Goal: Task Accomplishment & Management: Complete application form

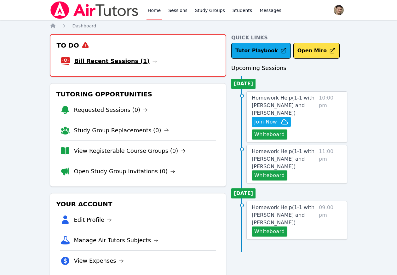
click at [121, 62] on link "Bill Recent Sessions (1)" at bounding box center [115, 61] width 83 height 9
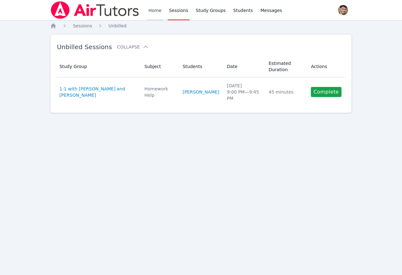
click at [156, 12] on link "Home" at bounding box center [154, 10] width 15 height 20
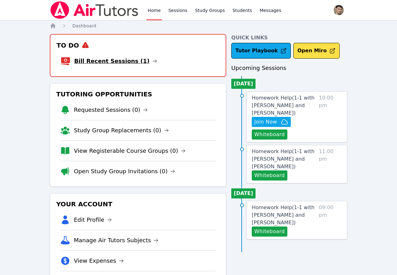
click at [117, 63] on link "Bill Recent Sessions (1)" at bounding box center [115, 61] width 83 height 9
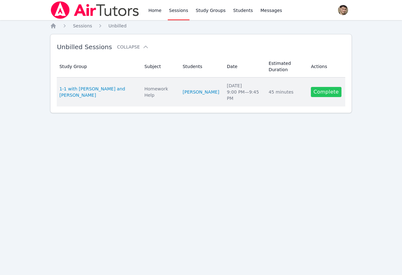
click at [328, 93] on link "Complete" at bounding box center [326, 92] width 30 height 10
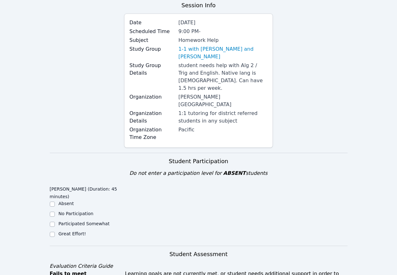
scroll to position [129, 0]
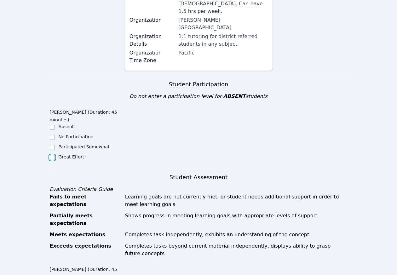
click at [52, 155] on input "Great Effort!" at bounding box center [52, 157] width 5 height 5
checkbox input "true"
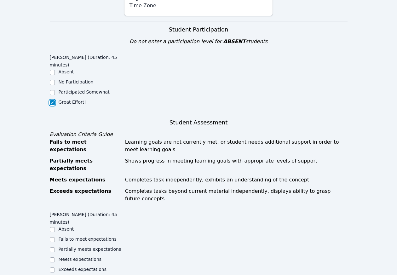
scroll to position [329, 0]
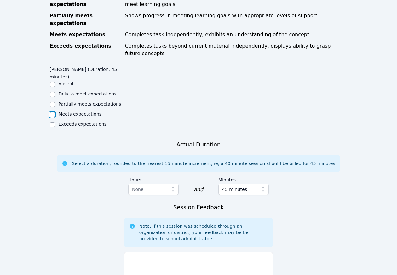
click at [52, 112] on input "Meets expectations" at bounding box center [52, 114] width 5 height 5
checkbox input "true"
click at [170, 252] on textarea at bounding box center [198, 269] width 149 height 34
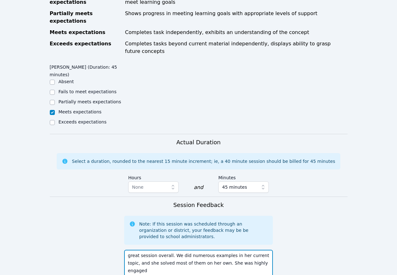
scroll to position [437, 0]
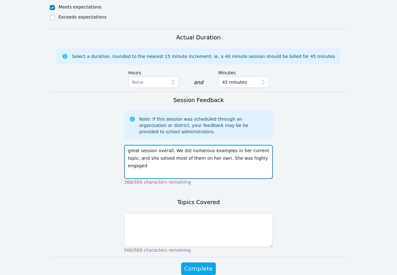
type textarea "great session overall. We did numerous examples in her current topic, and she s…"
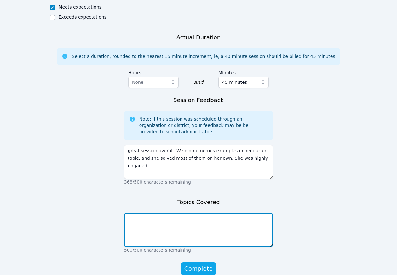
click at [162, 213] on textarea at bounding box center [198, 230] width 149 height 34
type textarea "factoring by grouping methods"
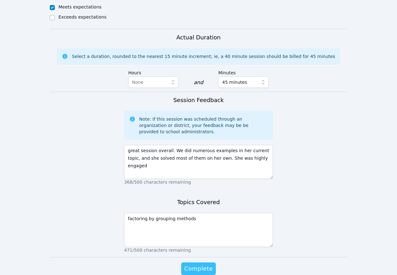
click at [192, 264] on span "Complete" at bounding box center [198, 268] width 28 height 9
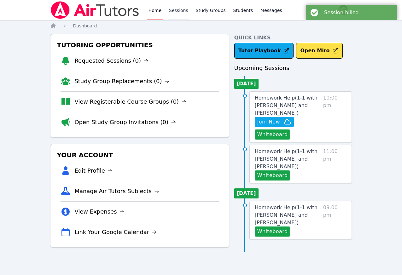
click at [181, 12] on link "Sessions" at bounding box center [179, 10] width 22 height 20
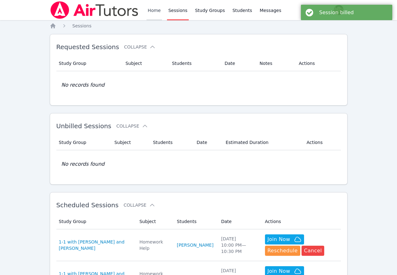
click at [153, 8] on link "Home" at bounding box center [154, 10] width 15 height 20
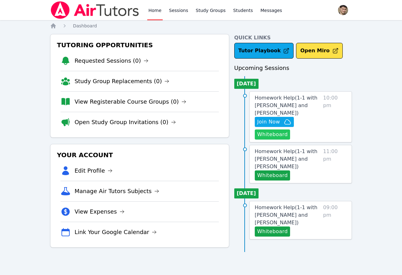
click at [272, 135] on button "Whiteboard" at bounding box center [273, 135] width 36 height 10
click at [177, 9] on link "Sessions" at bounding box center [179, 10] width 22 height 20
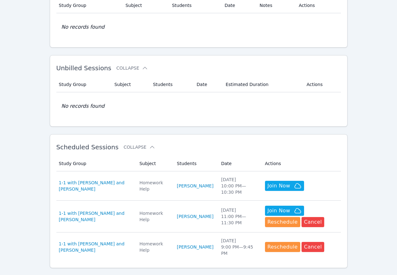
scroll to position [110, 0]
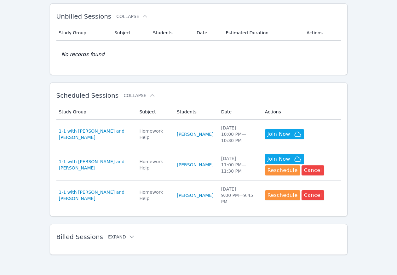
click at [115, 236] on button "Expand" at bounding box center [121, 237] width 27 height 6
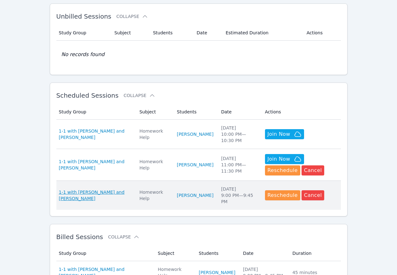
scroll to position [231, 0]
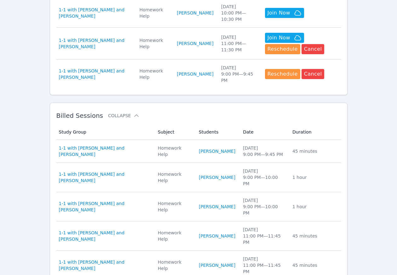
click at [27, 41] on div "Home Sessions Study Groups Students Messages Open user menu [PERSON_NAME] Open …" at bounding box center [198, 117] width 397 height 696
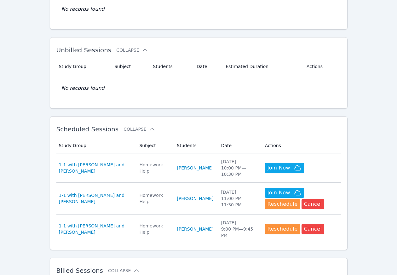
scroll to position [0, 0]
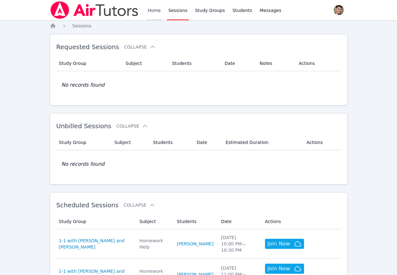
click at [150, 9] on link "Home" at bounding box center [154, 10] width 15 height 20
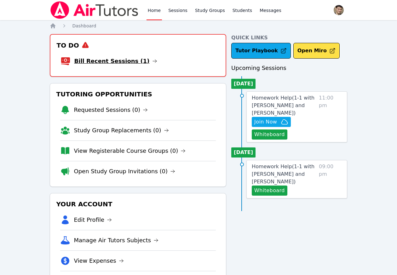
click at [115, 61] on link "Bill Recent Sessions (1)" at bounding box center [115, 61] width 83 height 9
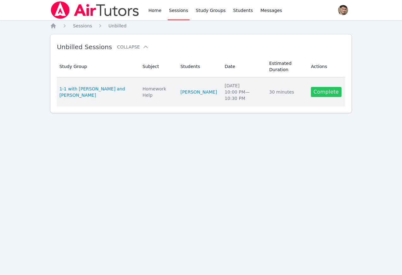
click at [331, 94] on link "Complete" at bounding box center [326, 92] width 30 height 10
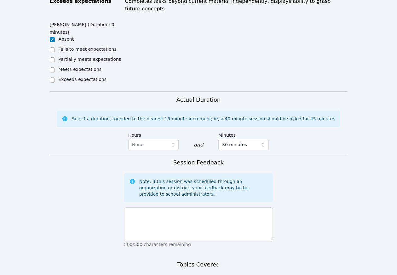
scroll to position [395, 0]
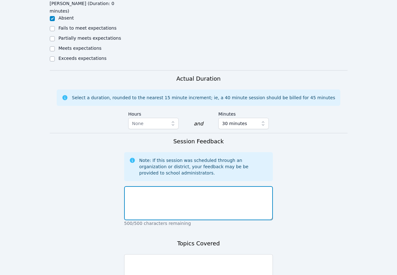
click at [176, 186] on textarea at bounding box center [198, 203] width 149 height 34
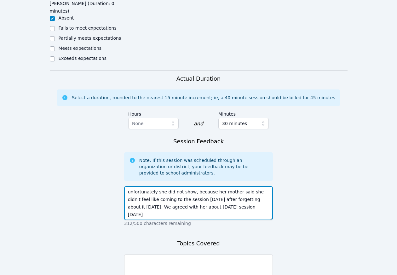
click at [168, 186] on textarea "unfortunately she did not show, because her mother said she didn't feel like co…" at bounding box center [198, 203] width 149 height 34
click at [255, 186] on textarea "unfortunately she did not show, because her mother said she didn't feel like co…" at bounding box center [198, 203] width 149 height 34
type textarea "unfortunately she did not show, because her mother said she didn't feel like co…"
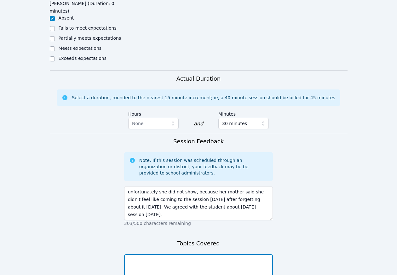
click at [178, 254] on textarea at bounding box center [198, 271] width 149 height 34
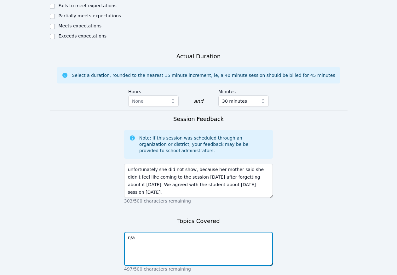
scroll to position [437, 0]
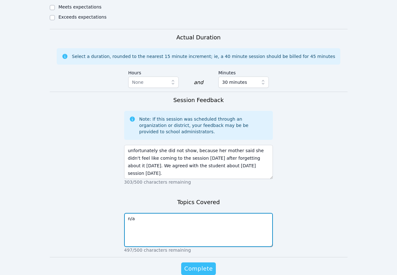
type textarea "n/a"
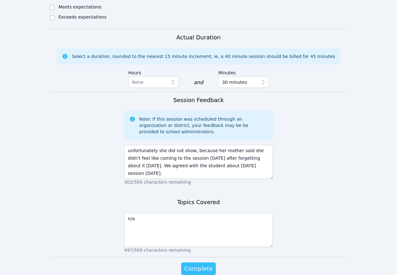
click at [201, 264] on span "Complete" at bounding box center [198, 268] width 28 height 9
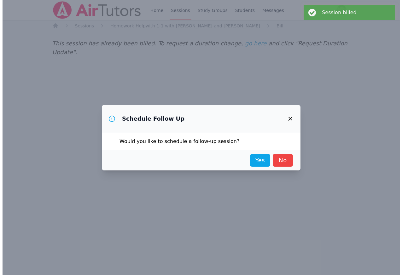
scroll to position [0, 0]
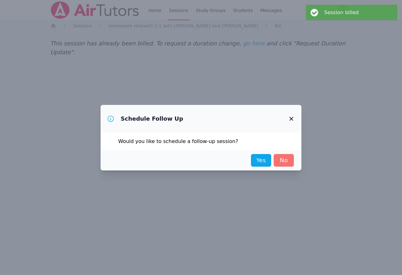
click at [286, 161] on link "No" at bounding box center [284, 160] width 20 height 13
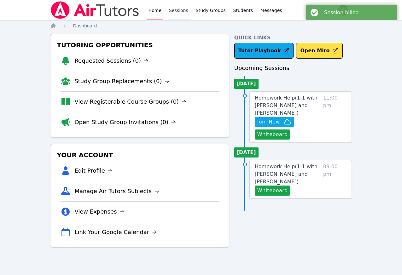
click at [174, 7] on link "Sessions" at bounding box center [179, 10] width 22 height 20
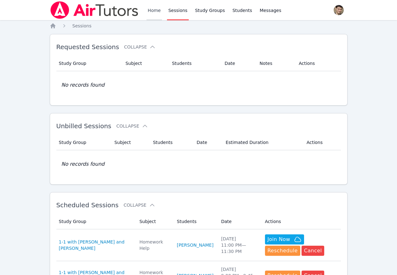
click at [150, 12] on link "Home" at bounding box center [154, 10] width 15 height 20
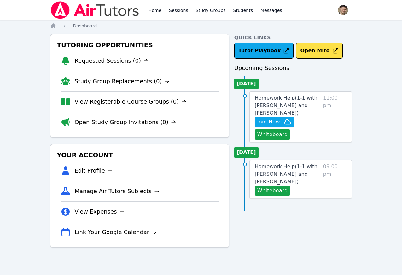
click at [147, 0] on link "Home" at bounding box center [154, 10] width 15 height 20
click at [166, 10] on div "Home Sessions Study Groups Students Messages" at bounding box center [215, 10] width 136 height 20
click at [182, 12] on link "Sessions" at bounding box center [179, 10] width 22 height 20
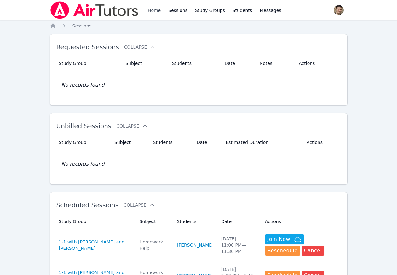
click at [154, 10] on link "Home" at bounding box center [154, 10] width 15 height 20
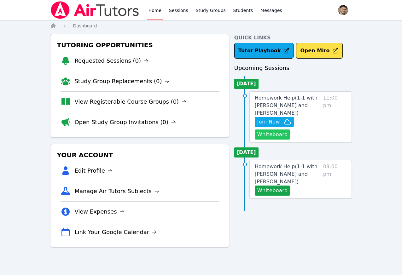
click at [272, 133] on button "Whiteboard" at bounding box center [273, 135] width 36 height 10
